Goal: Information Seeking & Learning: Find specific fact

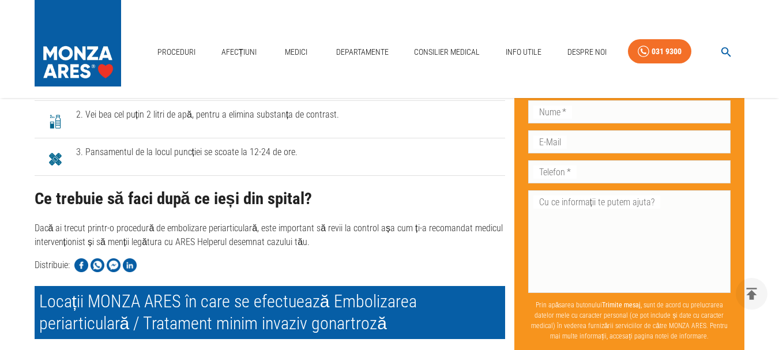
scroll to position [3047, 0]
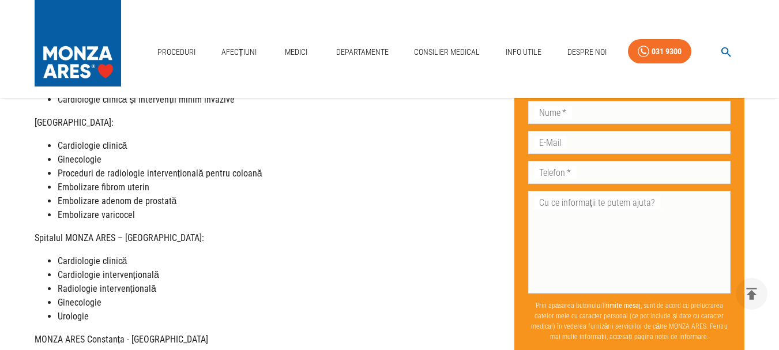
scroll to position [288, 0]
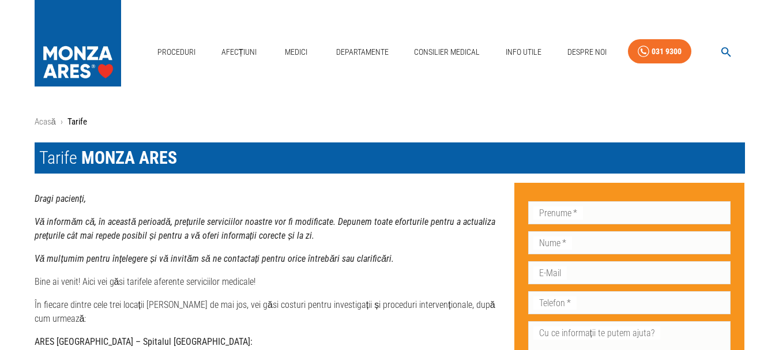
click at [63, 157] on h1 "Tarife MONZA ARES" at bounding box center [390, 157] width 710 height 31
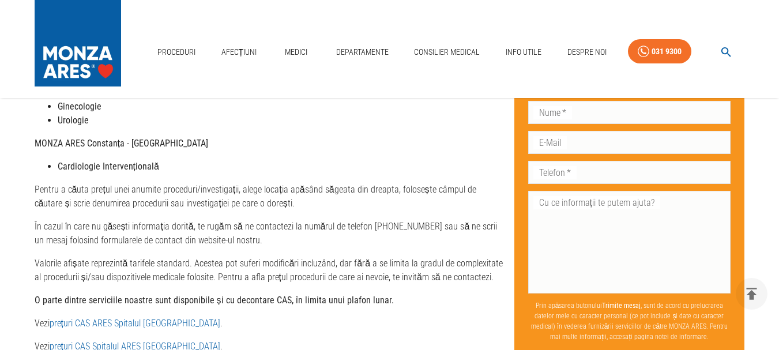
scroll to position [519, 0]
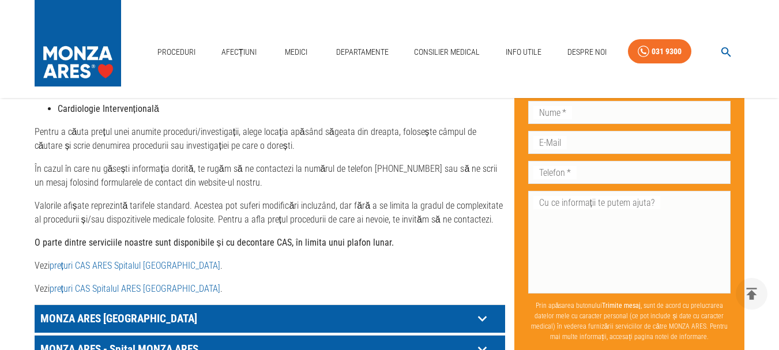
click at [134, 260] on link "prețuri CAS ARES Spitalul Monza" at bounding box center [135, 265] width 171 height 11
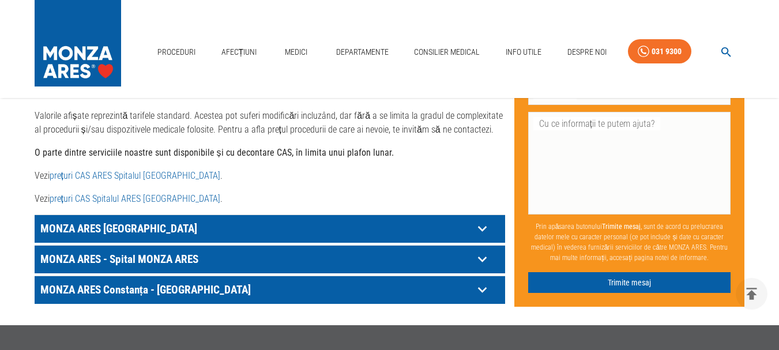
scroll to position [692, 0]
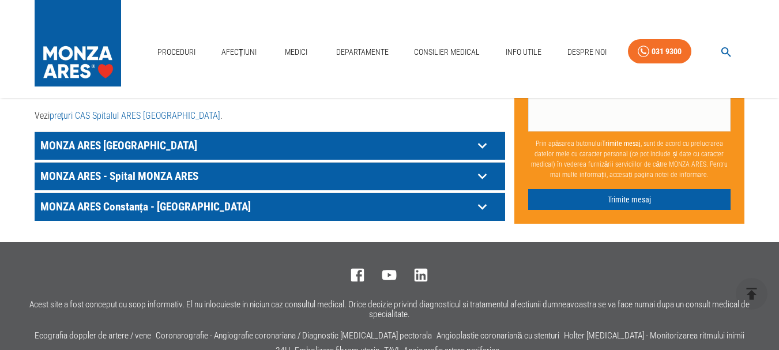
click at [180, 167] on p "MONZA ARES - Spital MONZA ARES" at bounding box center [255, 176] width 436 height 18
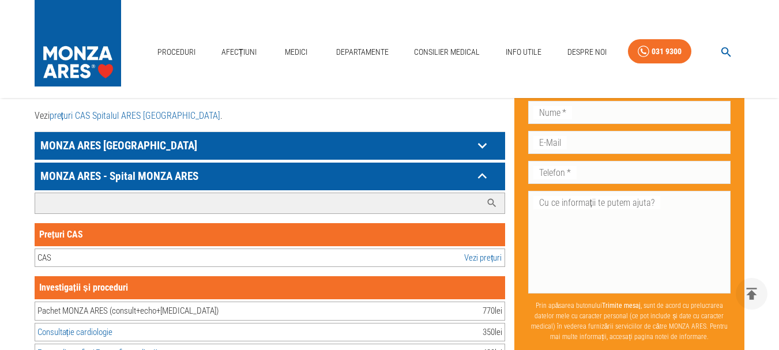
click at [191, 193] on input "Caută investigație/procedură..." at bounding box center [258, 203] width 446 height 20
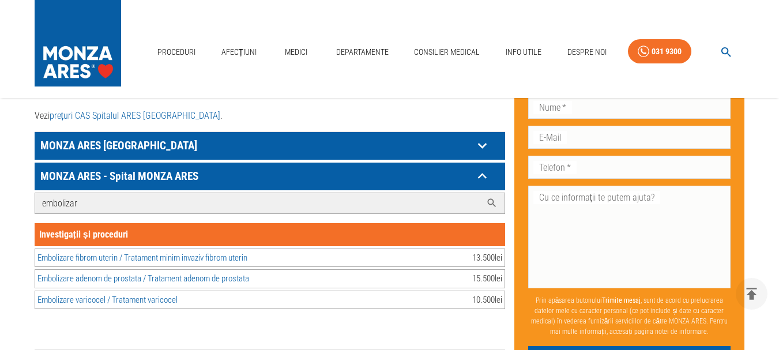
type input "embolizare"
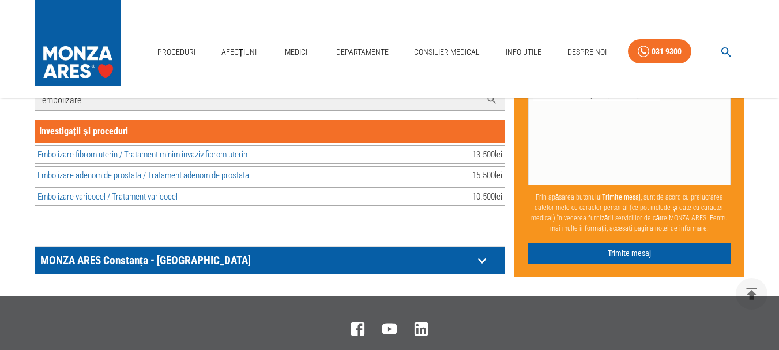
scroll to position [807, 0]
